Goal: Information Seeking & Learning: Learn about a topic

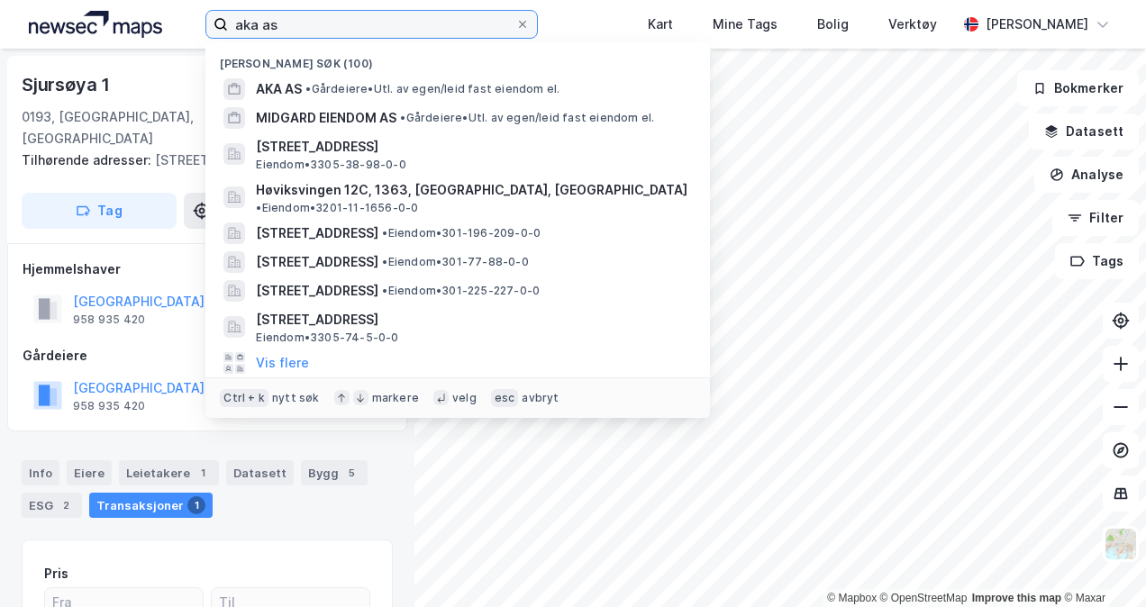
drag, startPoint x: 283, startPoint y: 16, endPoint x: 203, endPoint y: 23, distance: 80.5
click at [203, 23] on div "aka as Nylige søk (100) AKA AS • Gårdeiere • Utl. av egen/leid fast eiendom el.…" at bounding box center [573, 24] width 1146 height 49
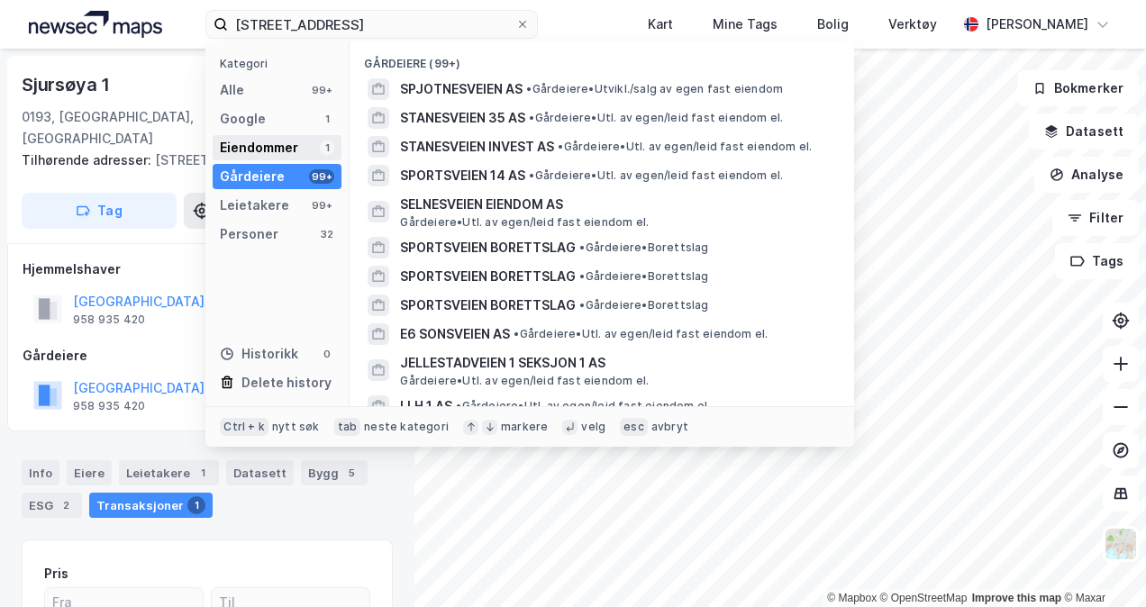
click at [281, 157] on div "Eiendommer" at bounding box center [259, 148] width 78 height 22
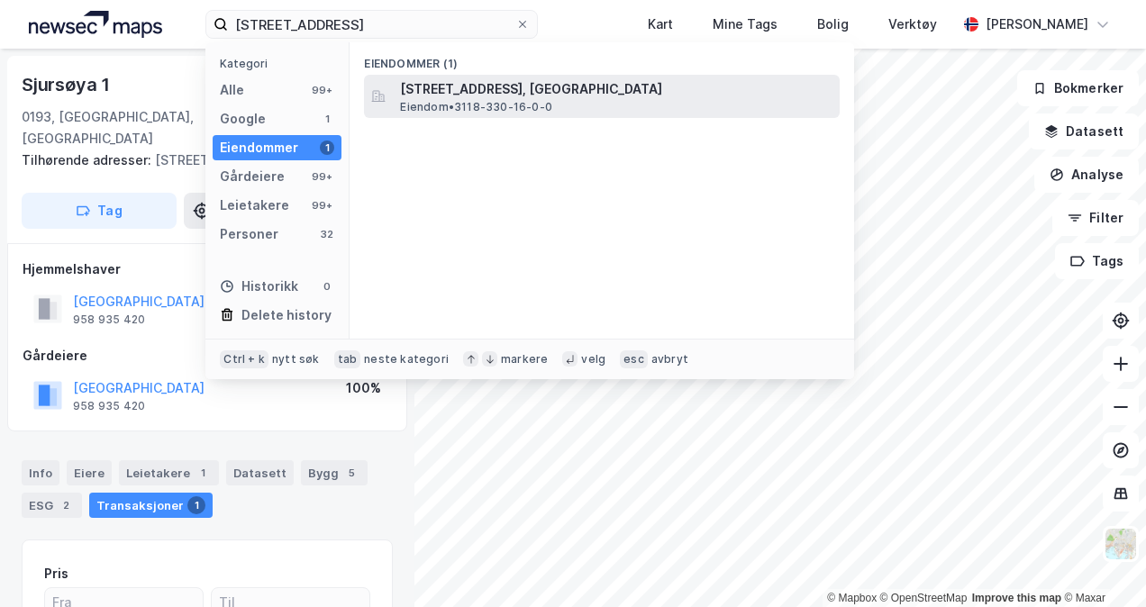
click at [456, 87] on span "[STREET_ADDRESS], [GEOGRAPHIC_DATA]" at bounding box center [616, 89] width 433 height 22
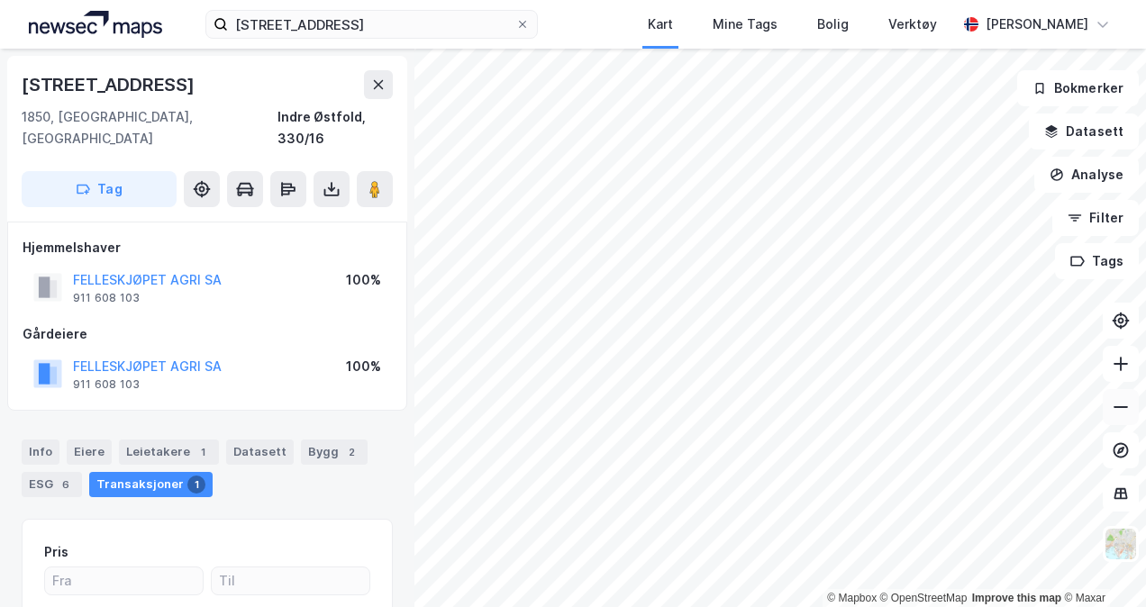
click at [1129, 414] on icon at bounding box center [1121, 407] width 18 height 18
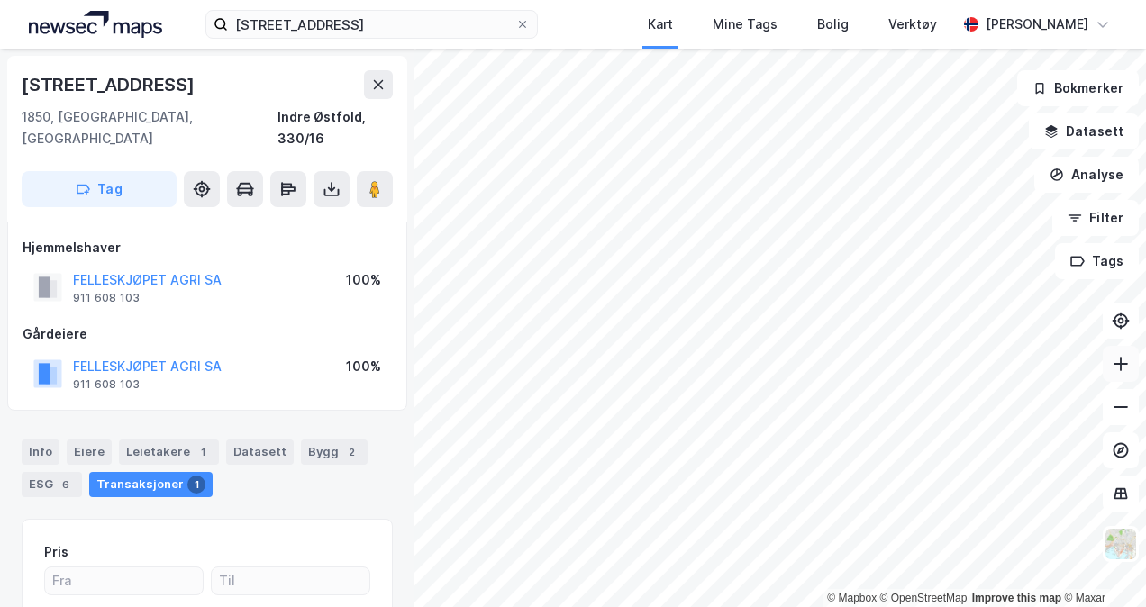
click at [1132, 375] on button at bounding box center [1121, 364] width 36 height 36
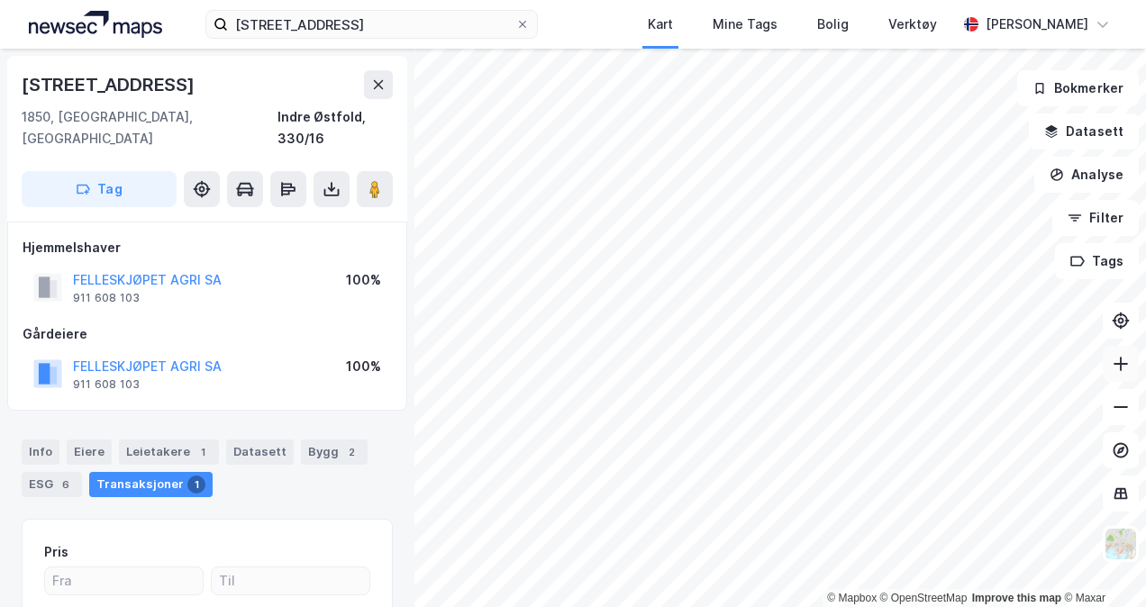
click at [1132, 375] on button at bounding box center [1121, 364] width 36 height 36
click at [364, 26] on input "[STREET_ADDRESS]" at bounding box center [371, 24] width 287 height 27
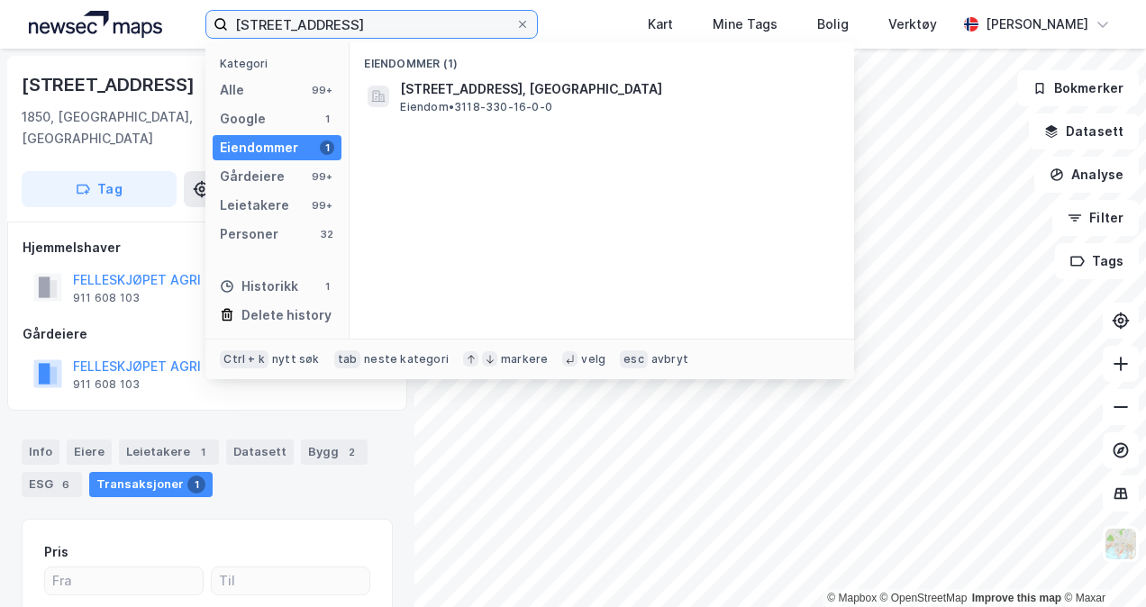
click at [364, 26] on input "[STREET_ADDRESS]" at bounding box center [371, 24] width 287 height 27
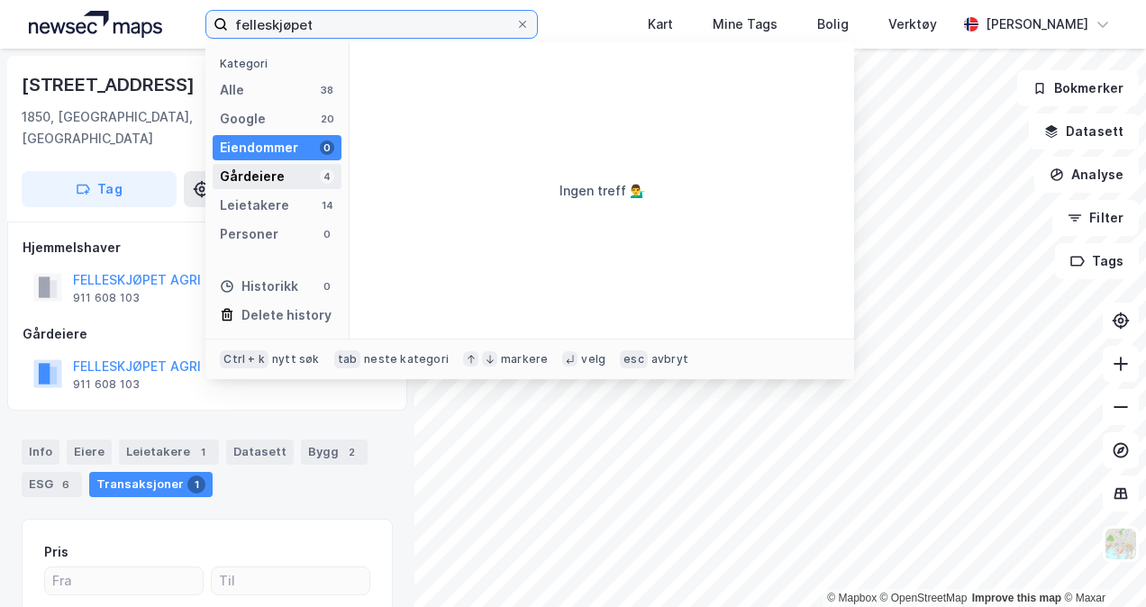
type input "felleskjøpet"
click at [296, 166] on div "Gårdeiere 4" at bounding box center [277, 176] width 129 height 25
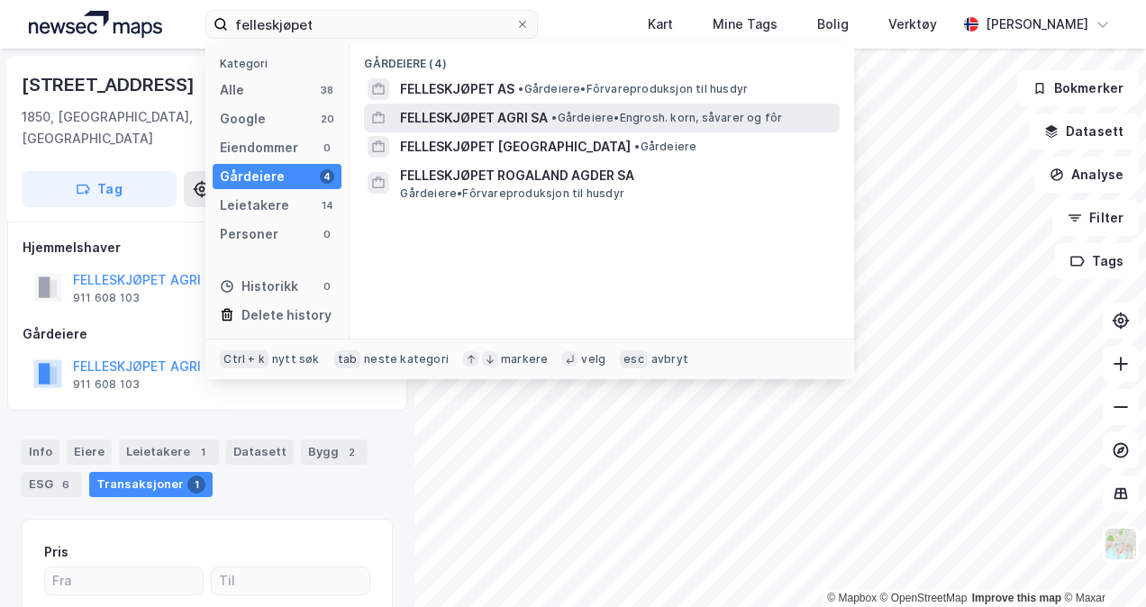
click at [597, 117] on span "• Gårdeiere • Engrosh. korn, såvarer og fôr" at bounding box center [667, 118] width 231 height 14
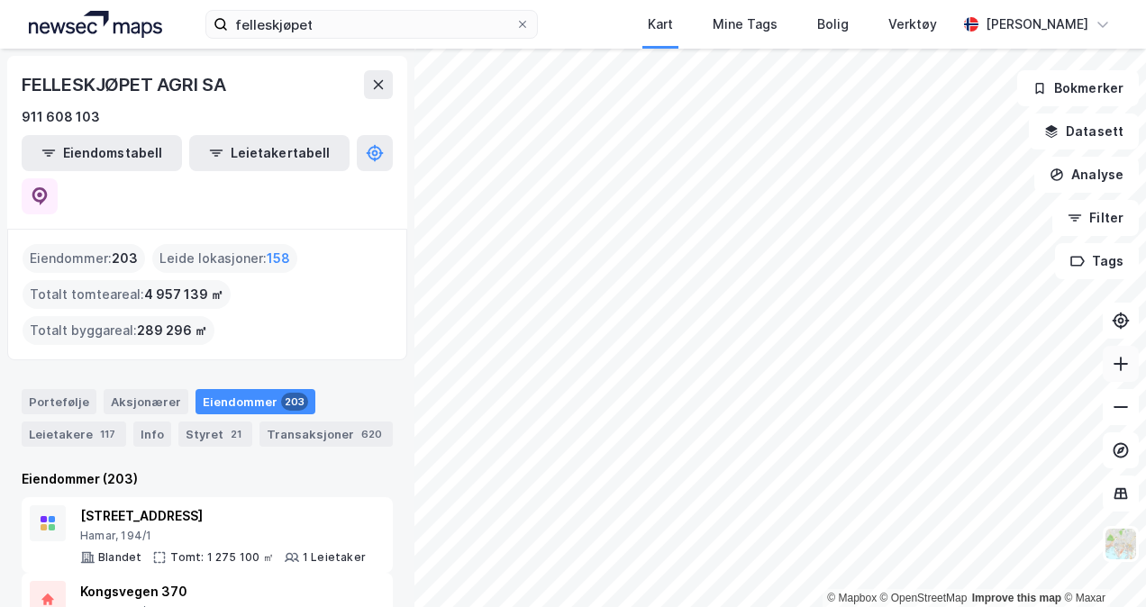
click at [1112, 377] on button at bounding box center [1121, 364] width 36 height 36
click at [1108, 362] on button at bounding box center [1121, 364] width 36 height 36
click at [1114, 368] on icon at bounding box center [1121, 364] width 18 height 18
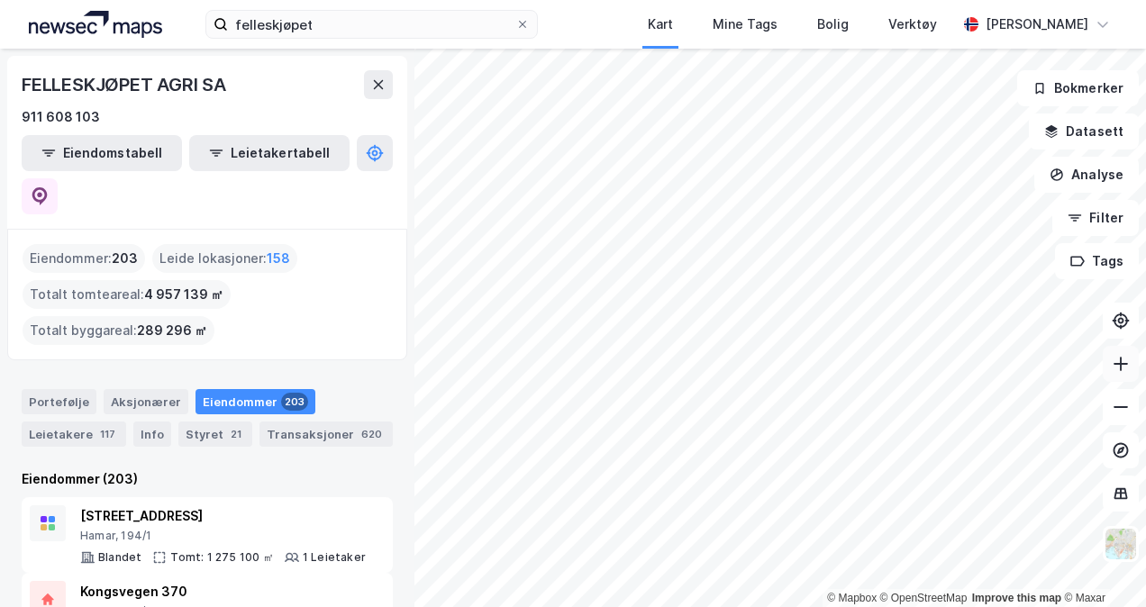
click at [1114, 368] on icon at bounding box center [1121, 364] width 18 height 18
click at [1109, 362] on button at bounding box center [1121, 364] width 36 height 36
click at [1119, 413] on icon at bounding box center [1121, 407] width 18 height 18
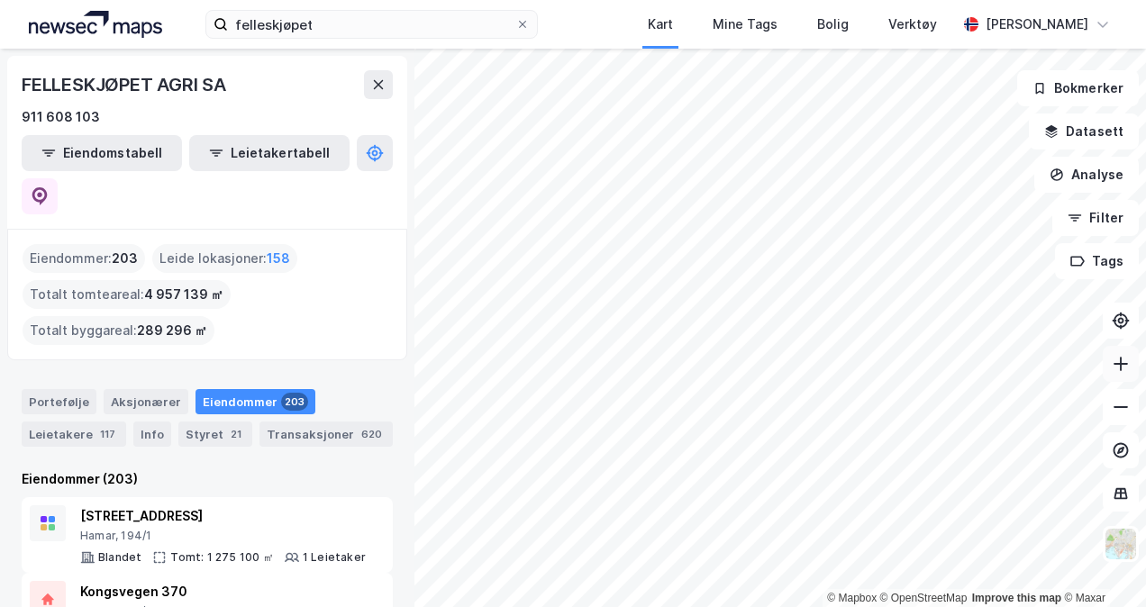
click at [1113, 373] on button at bounding box center [1121, 364] width 36 height 36
click at [1122, 368] on icon at bounding box center [1121, 364] width 18 height 18
click at [1123, 419] on button at bounding box center [1121, 407] width 36 height 36
click at [1109, 370] on button at bounding box center [1121, 364] width 36 height 36
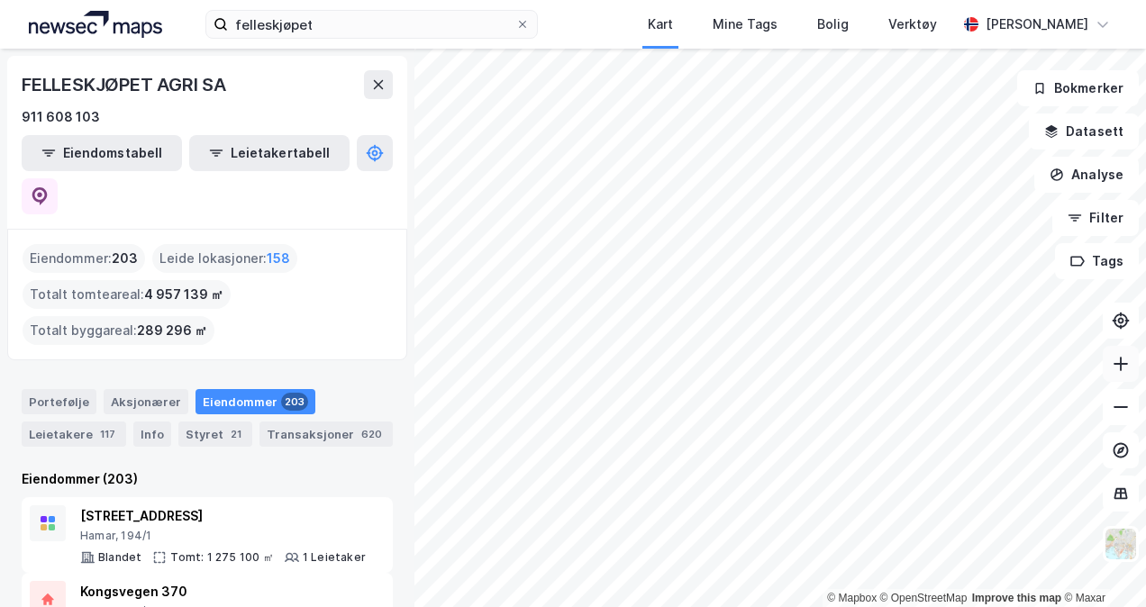
click at [1136, 363] on button at bounding box center [1121, 364] width 36 height 36
click at [1119, 371] on icon at bounding box center [1121, 364] width 18 height 18
drag, startPoint x: 1119, startPoint y: 371, endPoint x: 1108, endPoint y: 370, distance: 10.9
click at [1119, 370] on icon at bounding box center [1121, 364] width 18 height 18
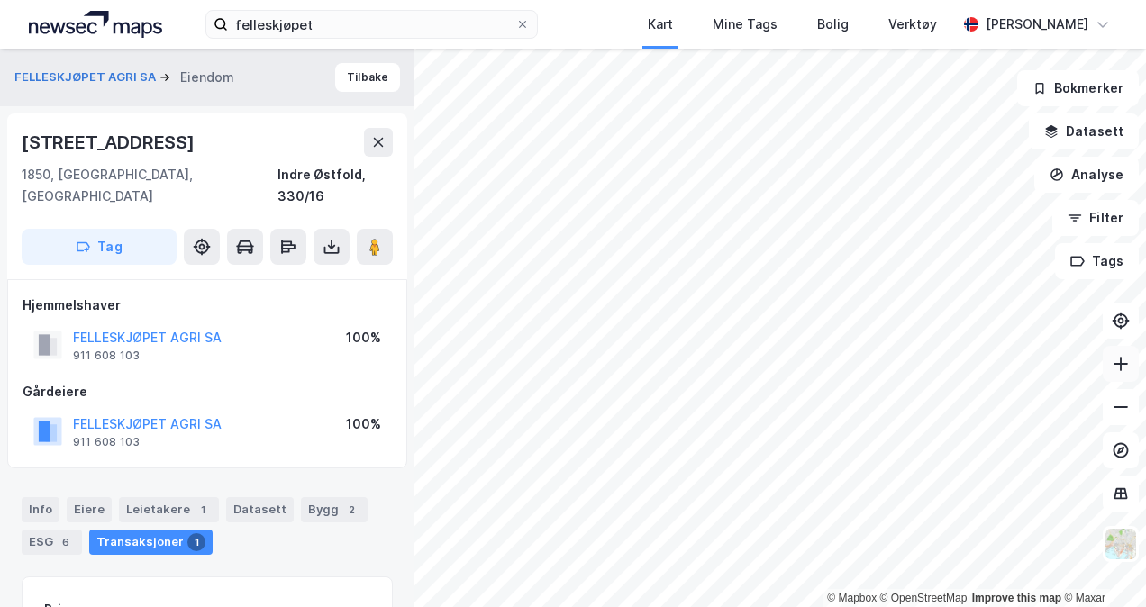
click at [1136, 373] on button at bounding box center [1121, 364] width 36 height 36
click at [1123, 364] on icon at bounding box center [1121, 364] width 14 height 2
click at [1121, 362] on icon at bounding box center [1121, 364] width 2 height 14
